Goal: Transaction & Acquisition: Purchase product/service

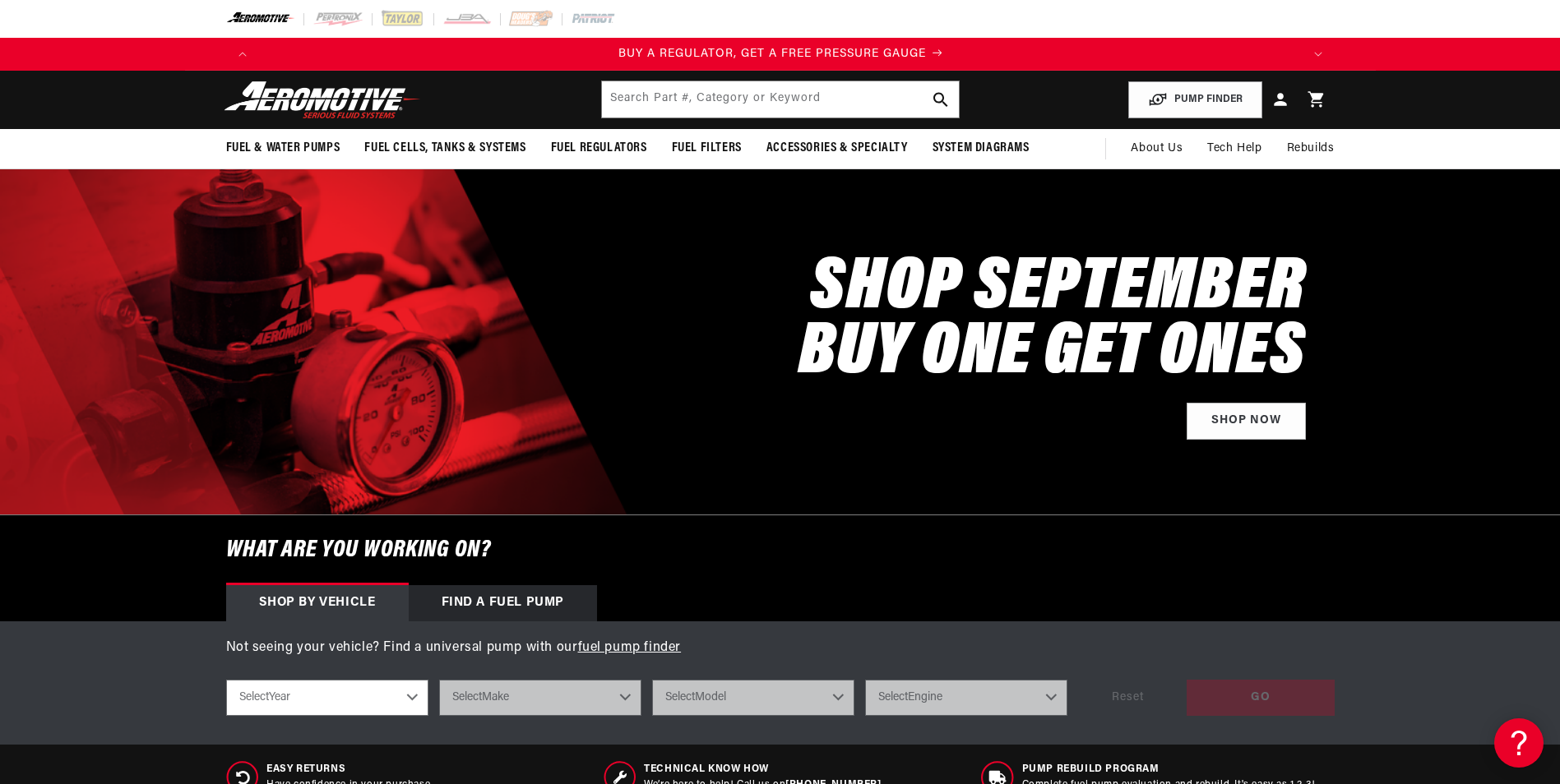
click at [931, 46] on p "BUY A REGULATOR, GET A FREE PRESSURE GAUGE" at bounding box center [780, 54] width 1043 height 18
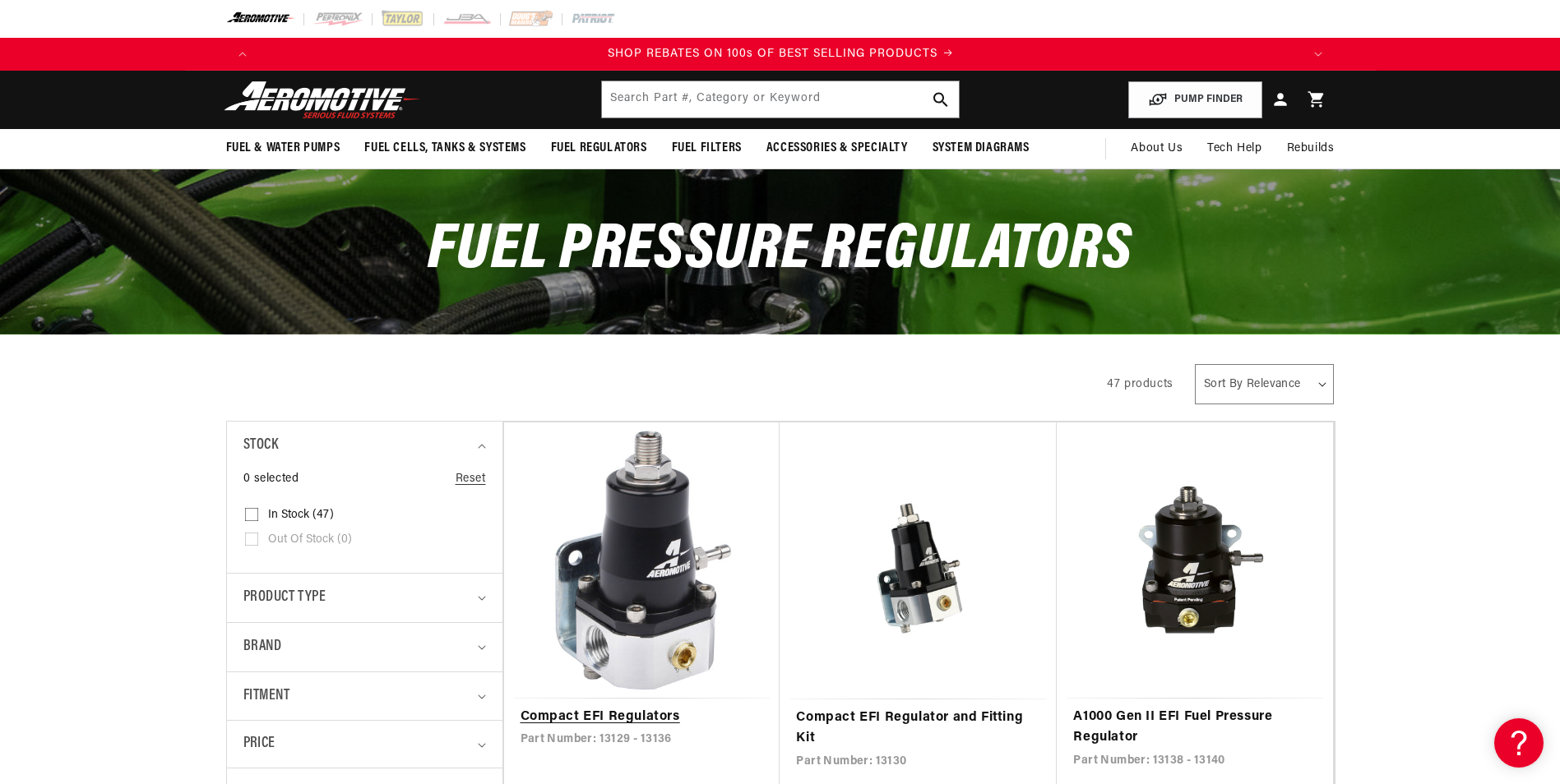
scroll to position [0, 2086]
drag, startPoint x: 347, startPoint y: 110, endPoint x: 351, endPoint y: 88, distance: 22.4
click at [348, 110] on img at bounding box center [323, 100] width 206 height 39
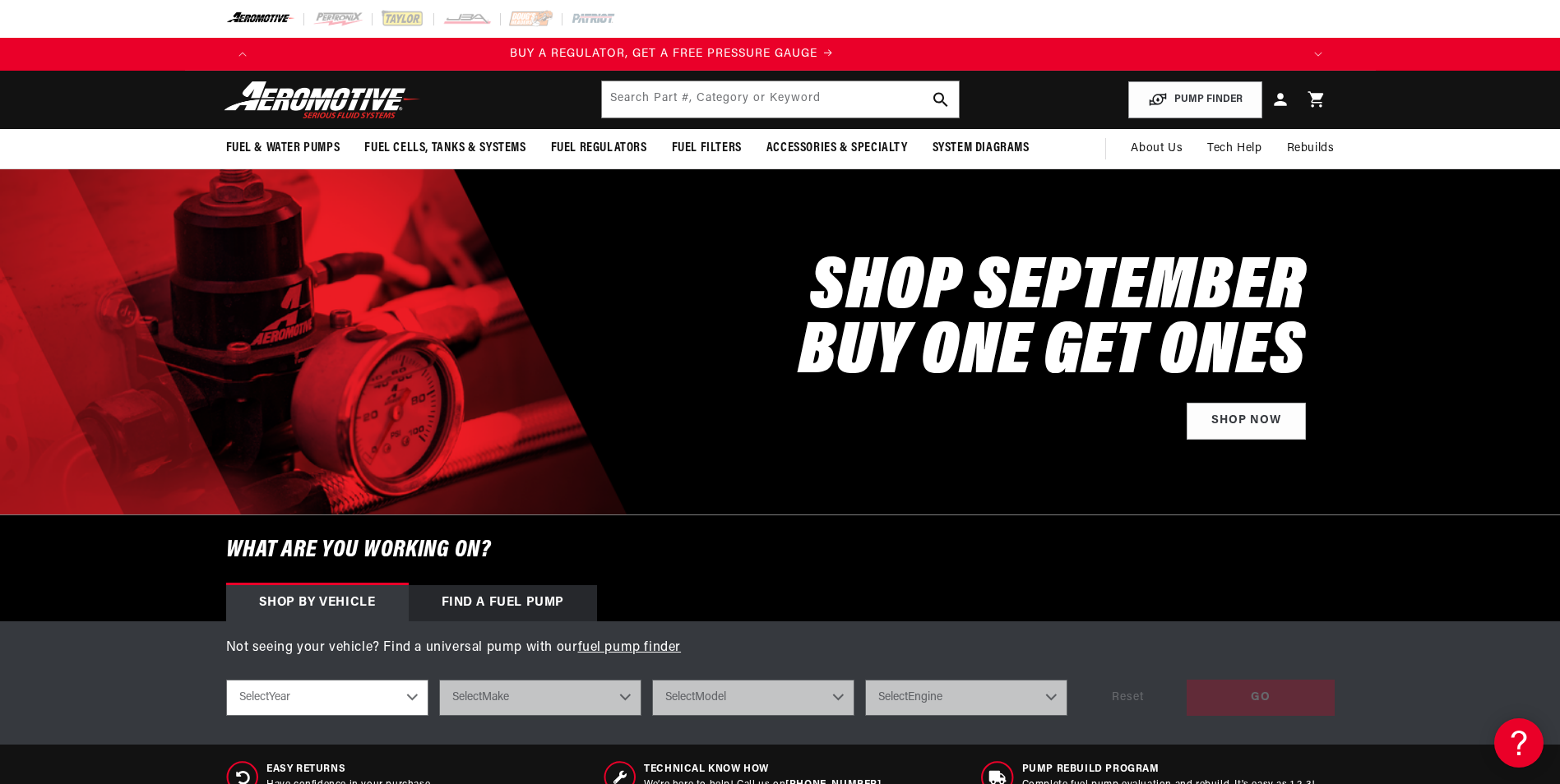
scroll to position [0, 383]
